Goal: Task Accomplishment & Management: Manage account settings

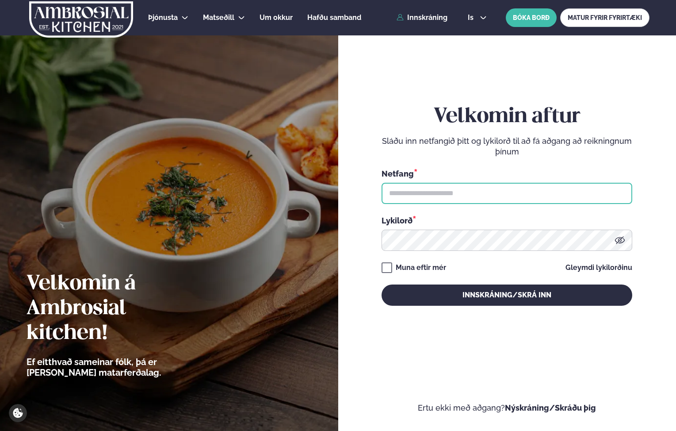
click at [476, 189] on input "text" at bounding box center [507, 193] width 251 height 21
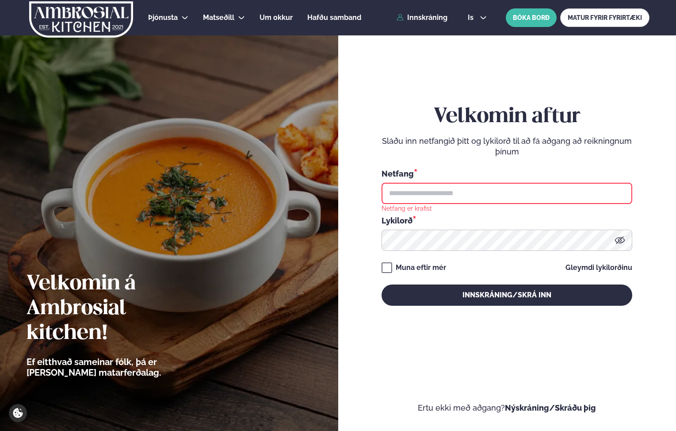
click at [424, 196] on input "text" at bounding box center [507, 193] width 251 height 21
type input "**********"
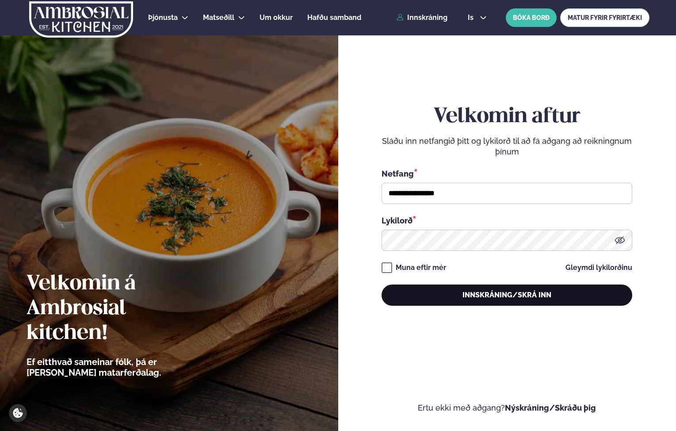
click at [448, 300] on button "Innskráning/Skrá inn" at bounding box center [507, 294] width 251 height 21
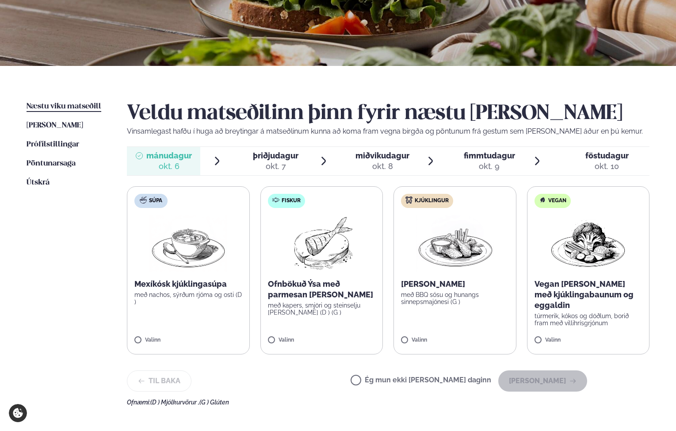
scroll to position [130, 0]
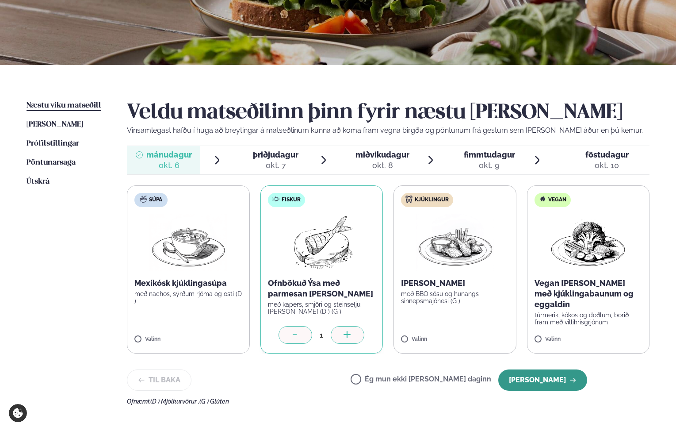
click at [529, 379] on button "[PERSON_NAME]" at bounding box center [542, 379] width 89 height 21
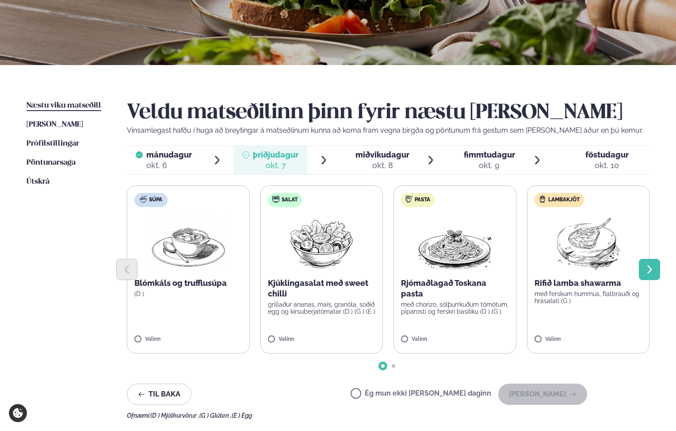
click at [657, 274] on button "Next slide" at bounding box center [649, 269] width 21 height 21
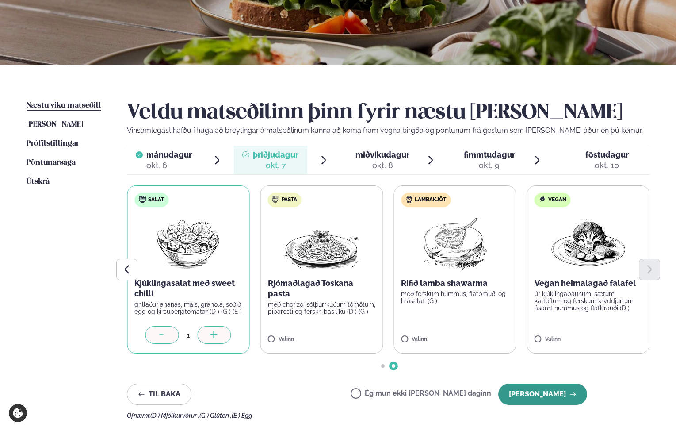
click at [560, 399] on button "[PERSON_NAME]" at bounding box center [542, 393] width 89 height 21
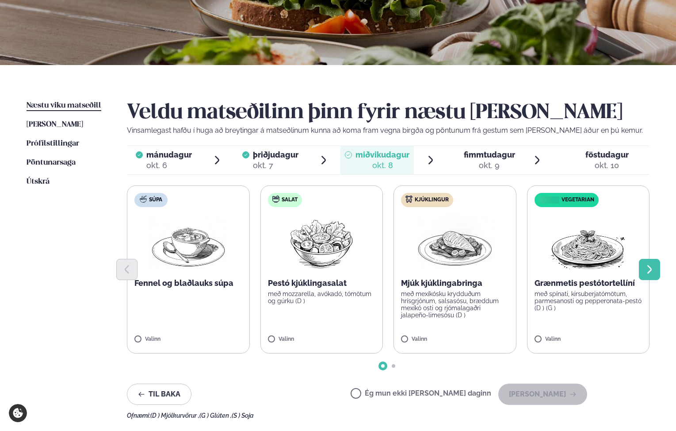
click at [653, 264] on icon "Next slide" at bounding box center [649, 269] width 11 height 11
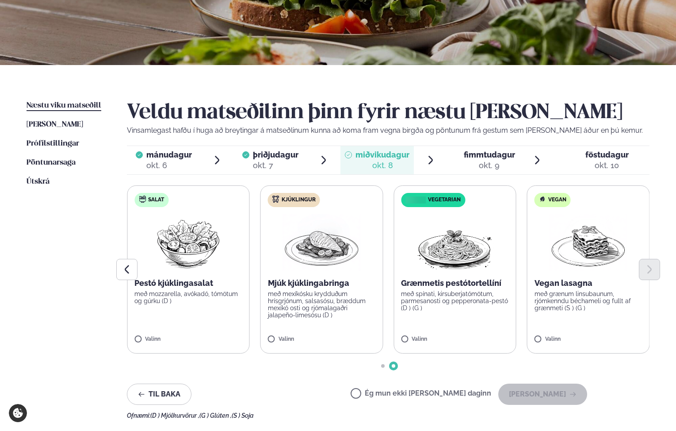
click at [480, 167] on div "okt. 9" at bounding box center [489, 165] width 51 height 11
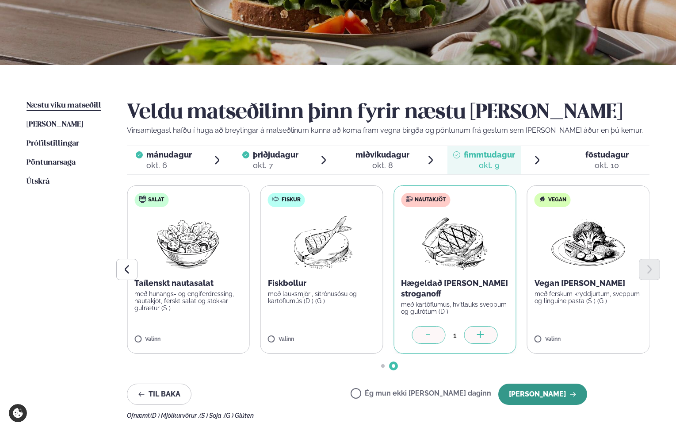
click at [554, 400] on button "[PERSON_NAME]" at bounding box center [542, 393] width 89 height 21
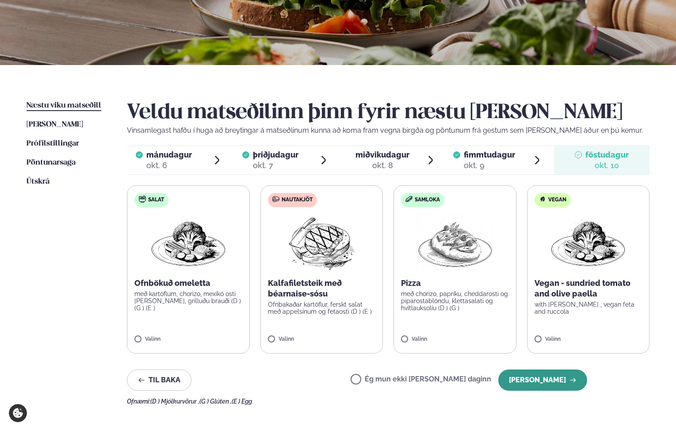
click at [553, 377] on button "[PERSON_NAME]" at bounding box center [542, 379] width 89 height 21
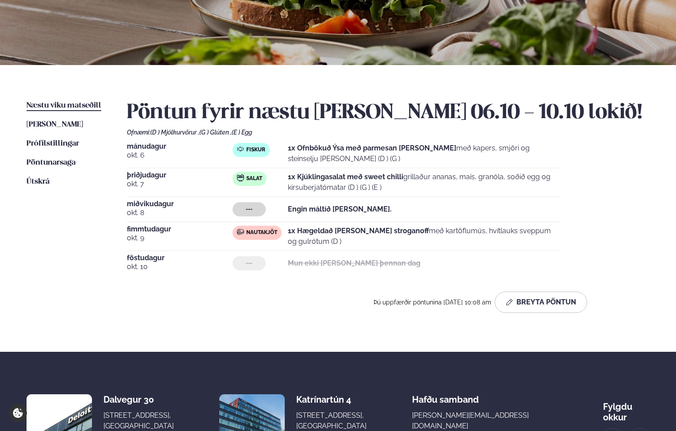
scroll to position [0, 0]
